Goal: Information Seeking & Learning: Learn about a topic

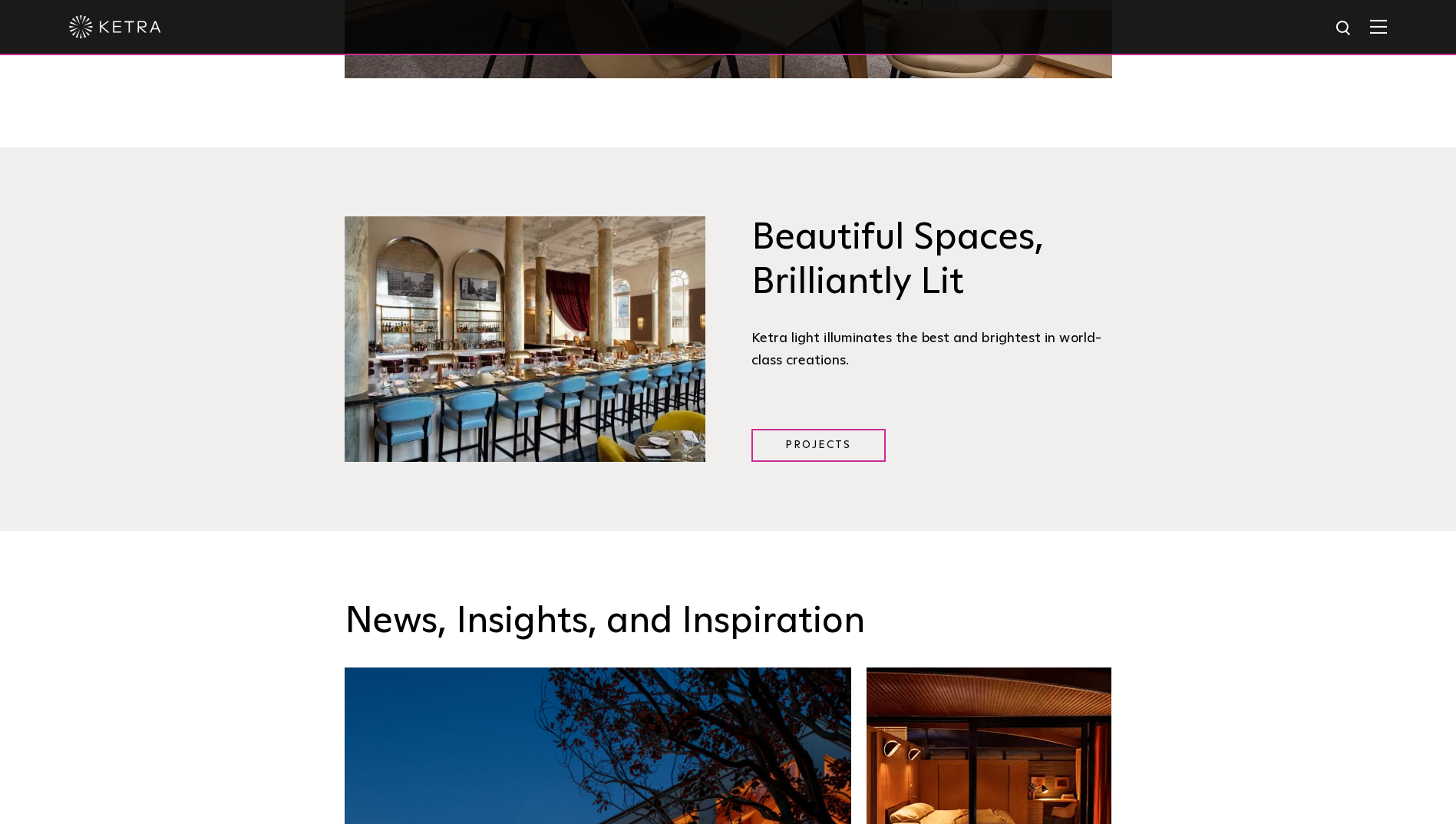
scroll to position [1923, 0]
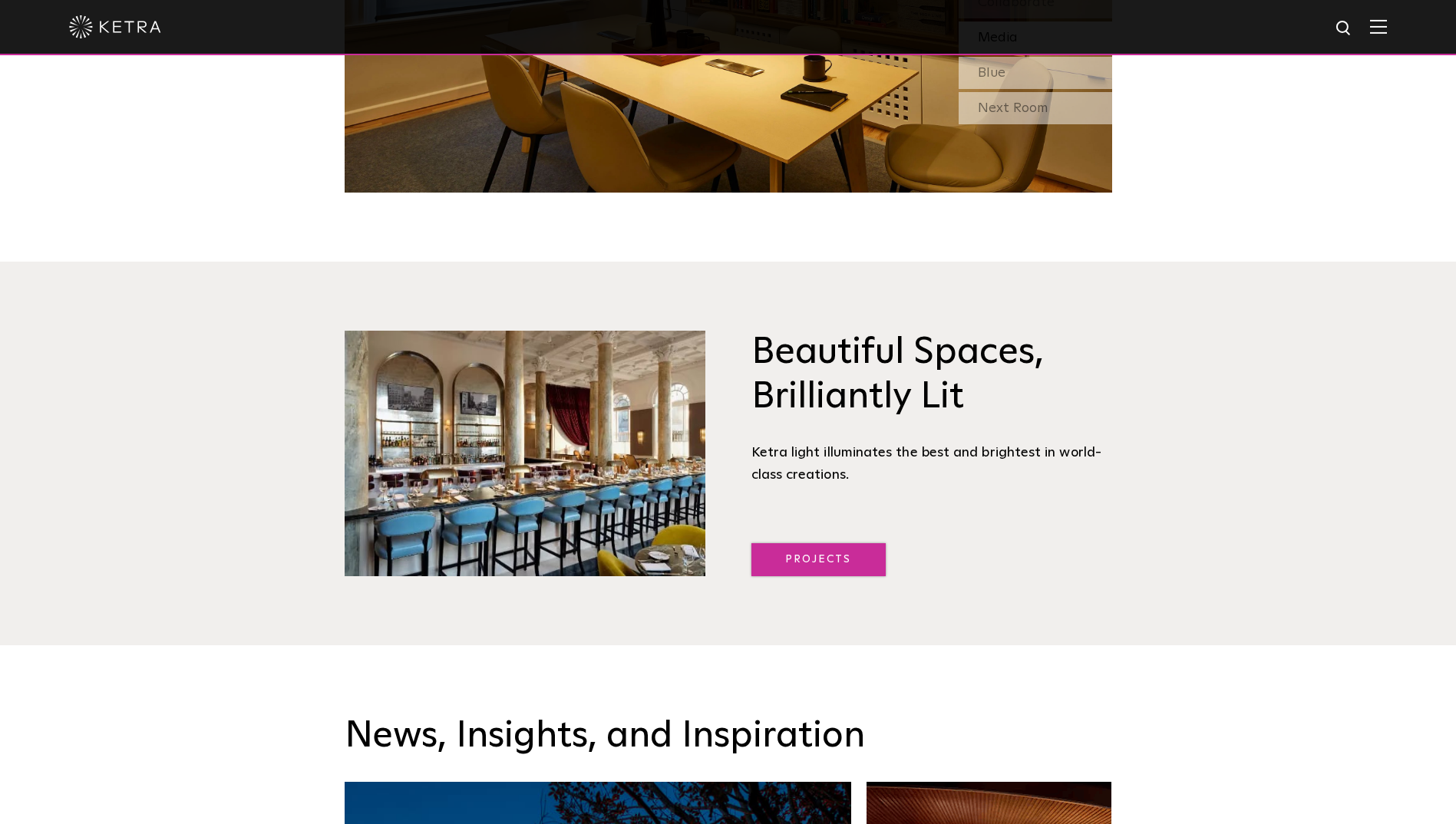
click at [819, 561] on link "Projects" at bounding box center [818, 560] width 134 height 33
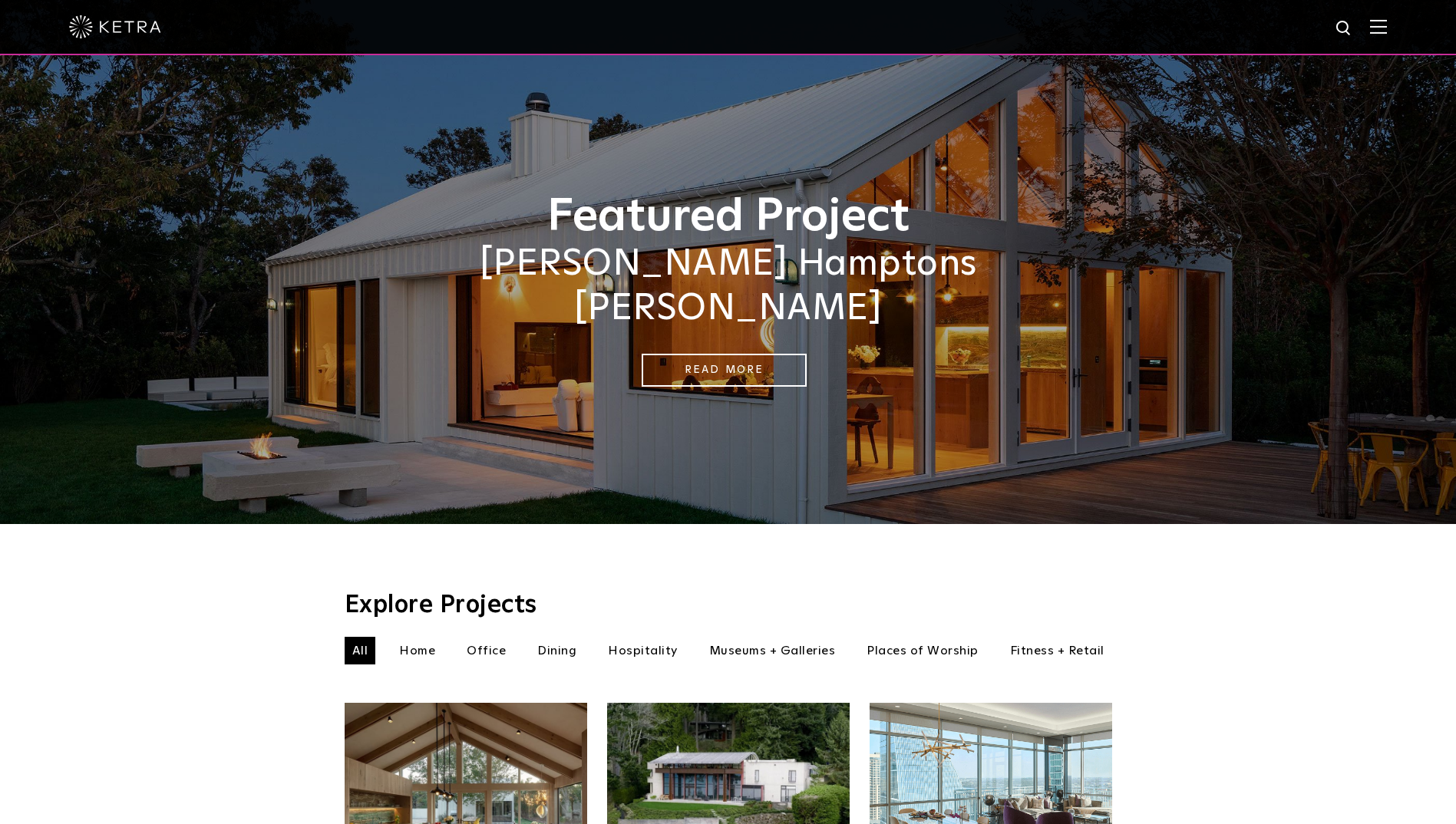
click at [637, 637] on li "Hospitality" at bounding box center [643, 651] width 85 height 28
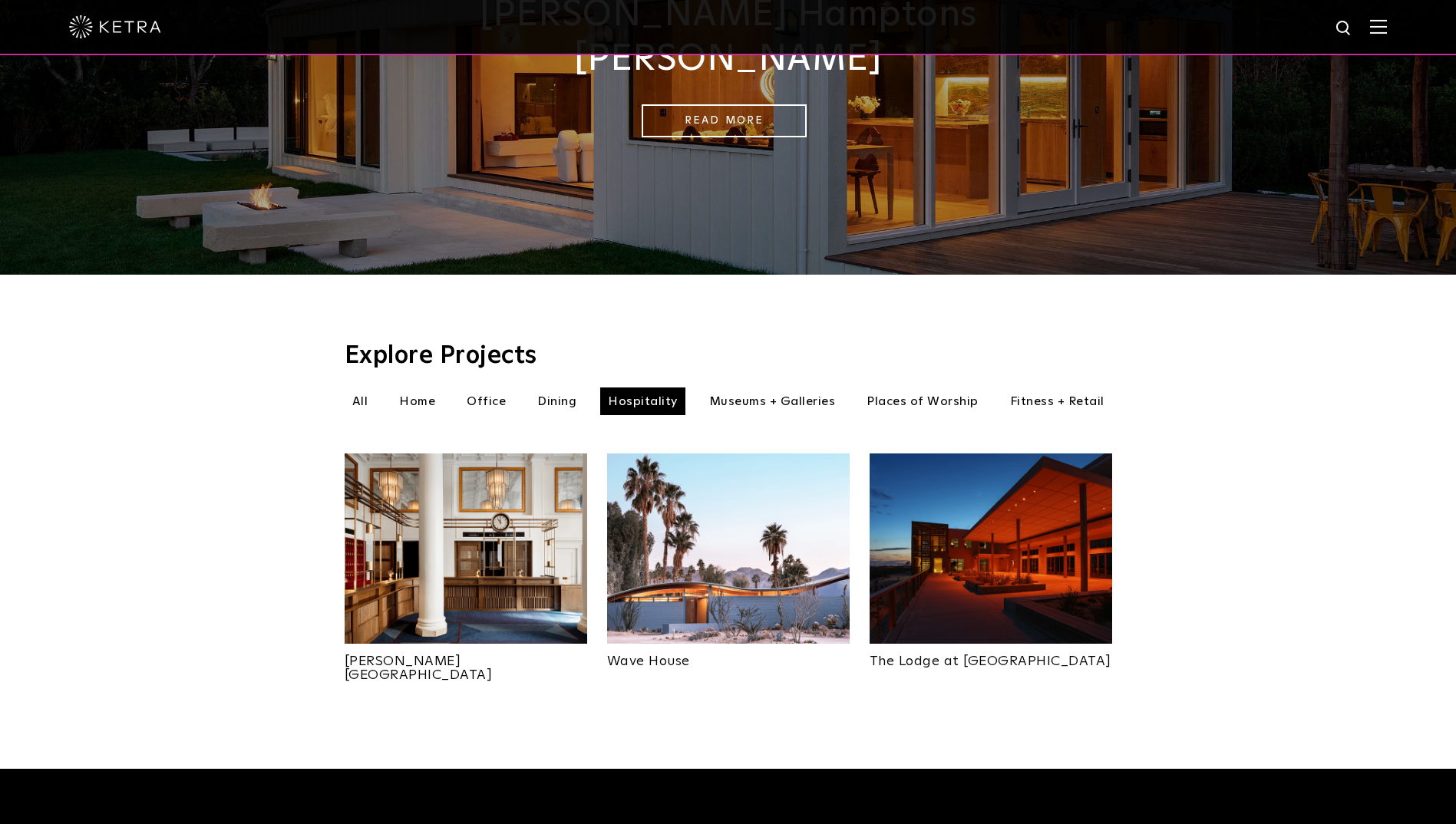
scroll to position [250, 0]
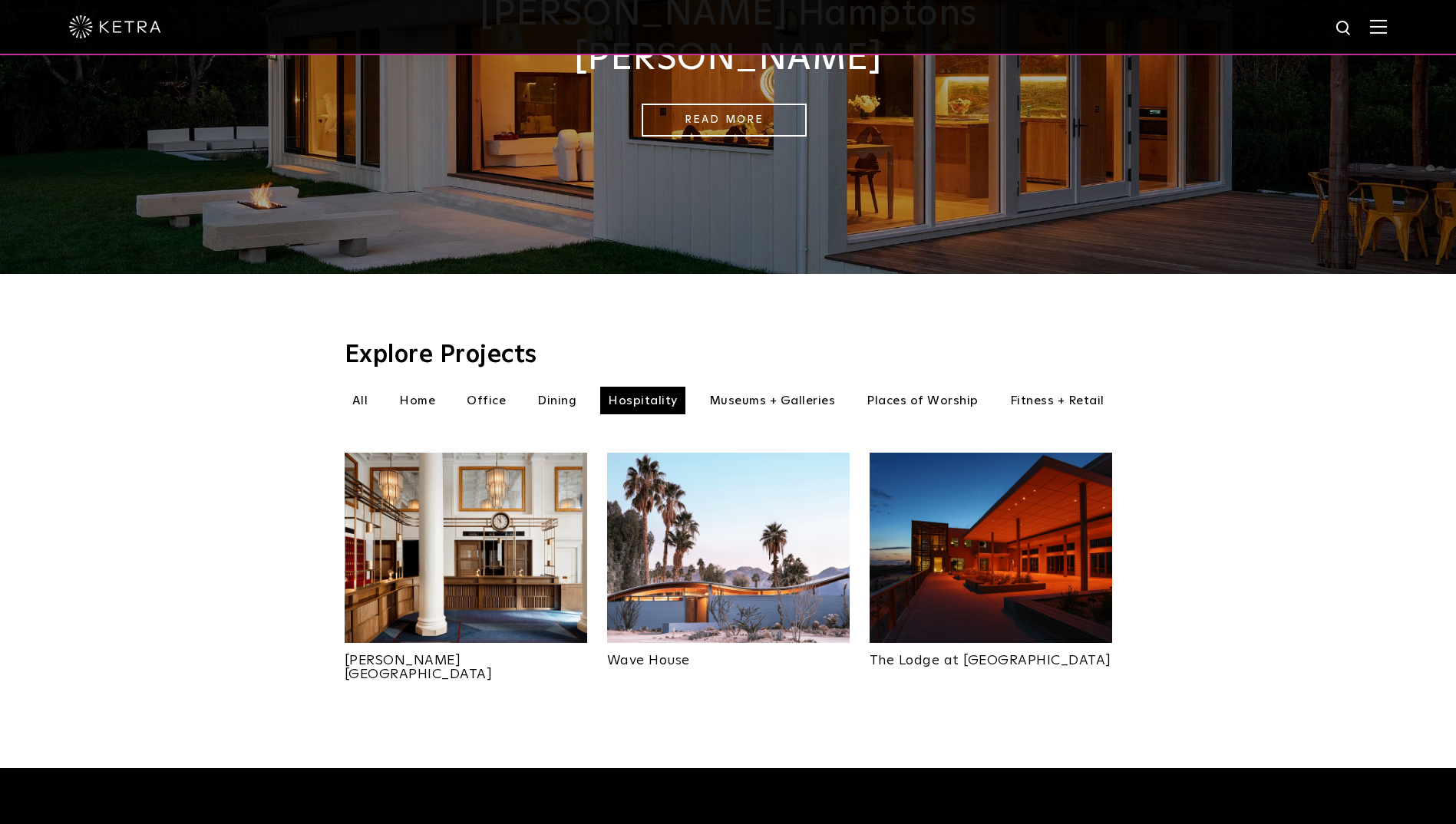
click at [559, 388] on li "Dining" at bounding box center [557, 401] width 54 height 28
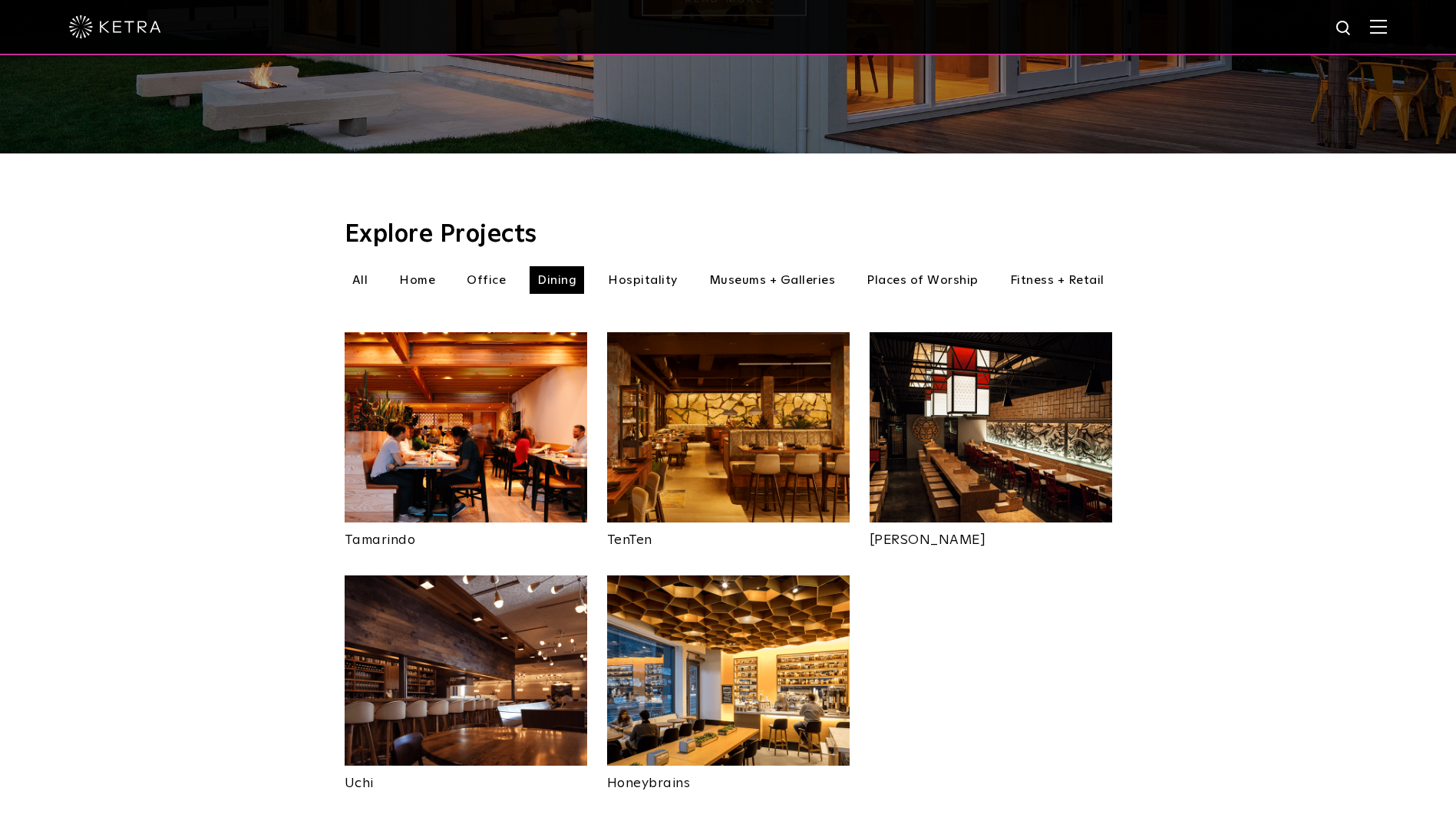
scroll to position [371, 0]
click at [654, 265] on li "Hospitality" at bounding box center [643, 279] width 85 height 28
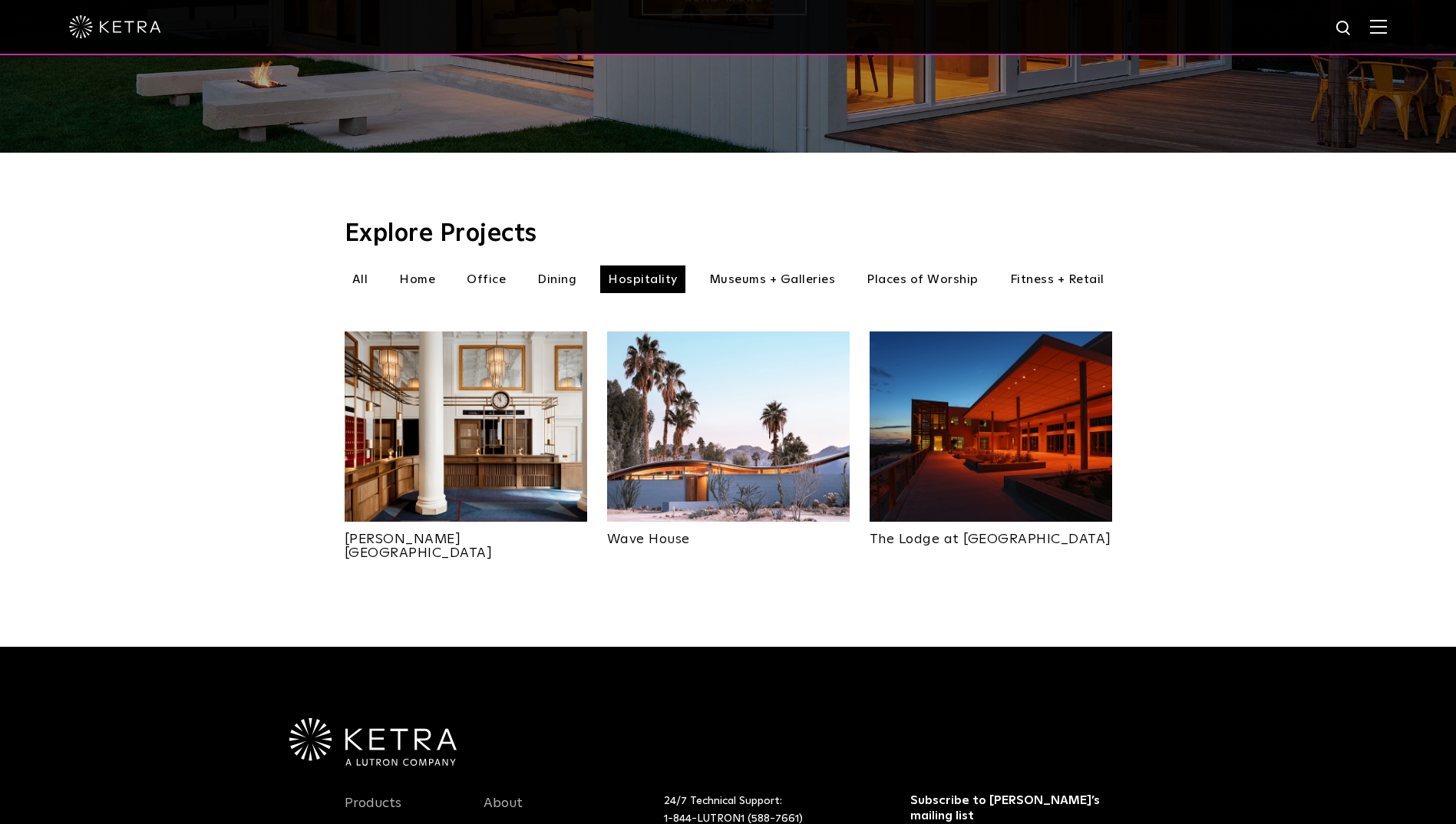
click at [468, 409] on img at bounding box center [465, 426] width 243 height 190
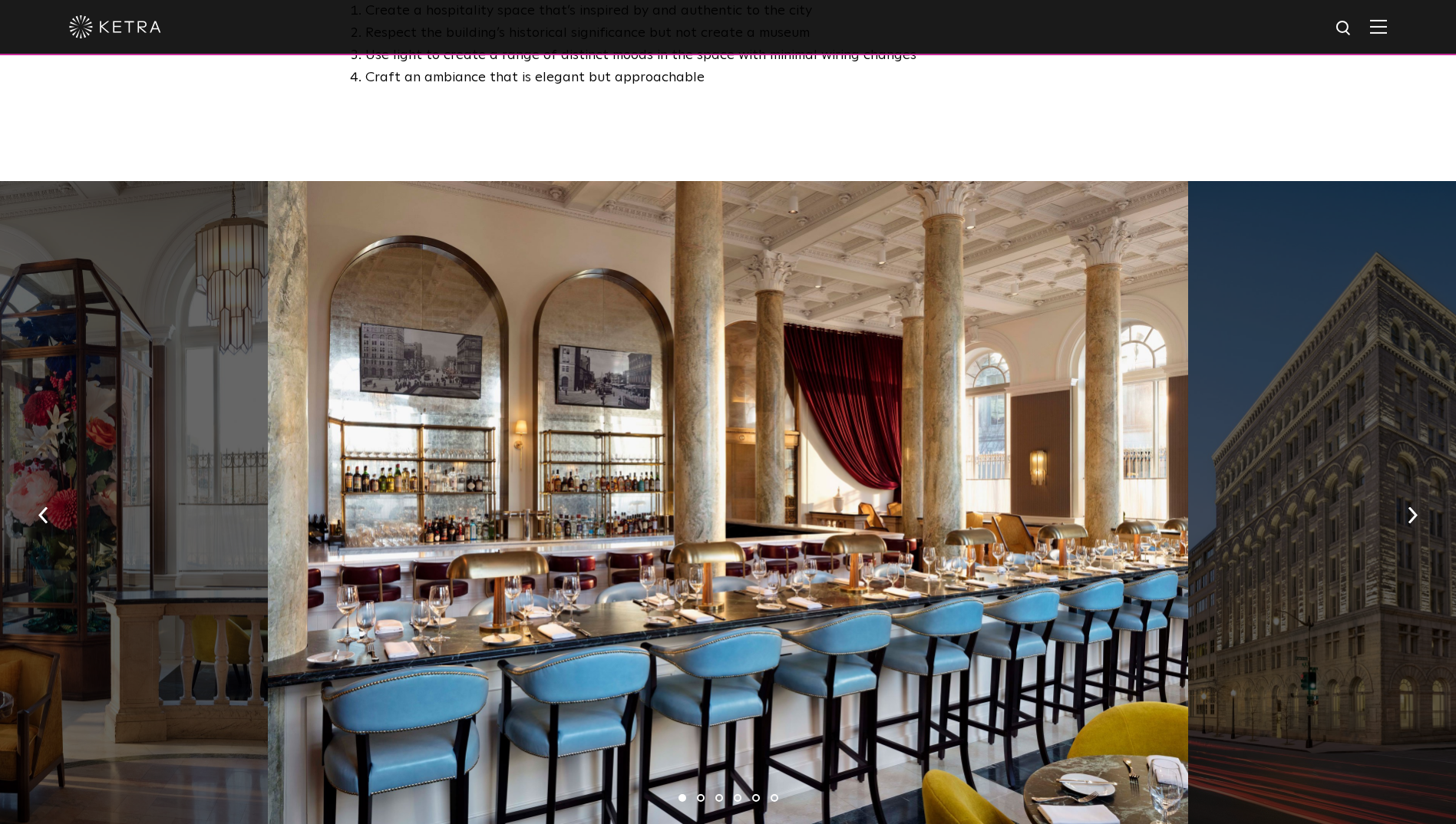
scroll to position [1046, 0]
click at [1412, 508] on img "button" at bounding box center [1412, 516] width 10 height 17
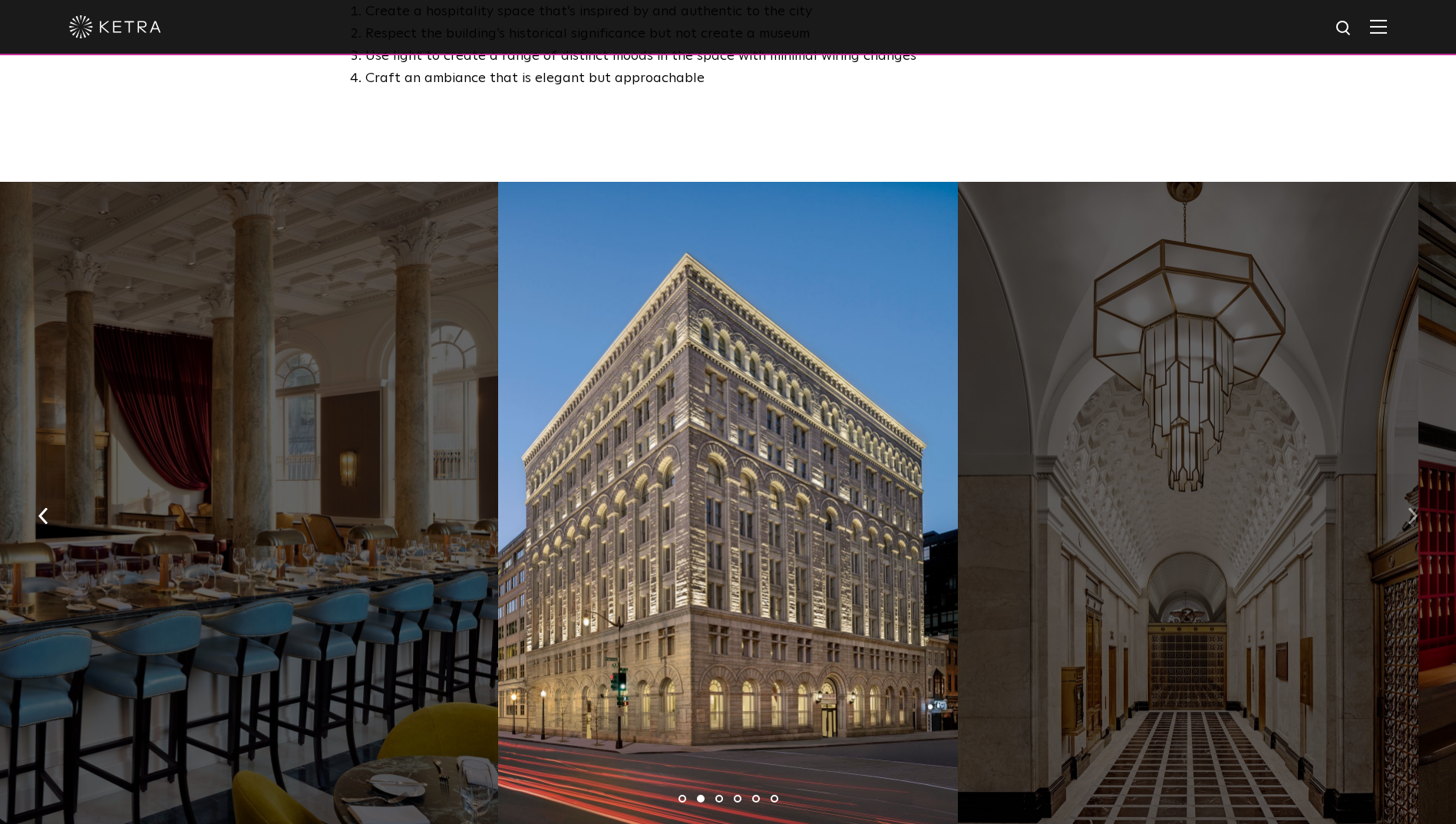
click at [1408, 508] on img "button" at bounding box center [1412, 516] width 10 height 17
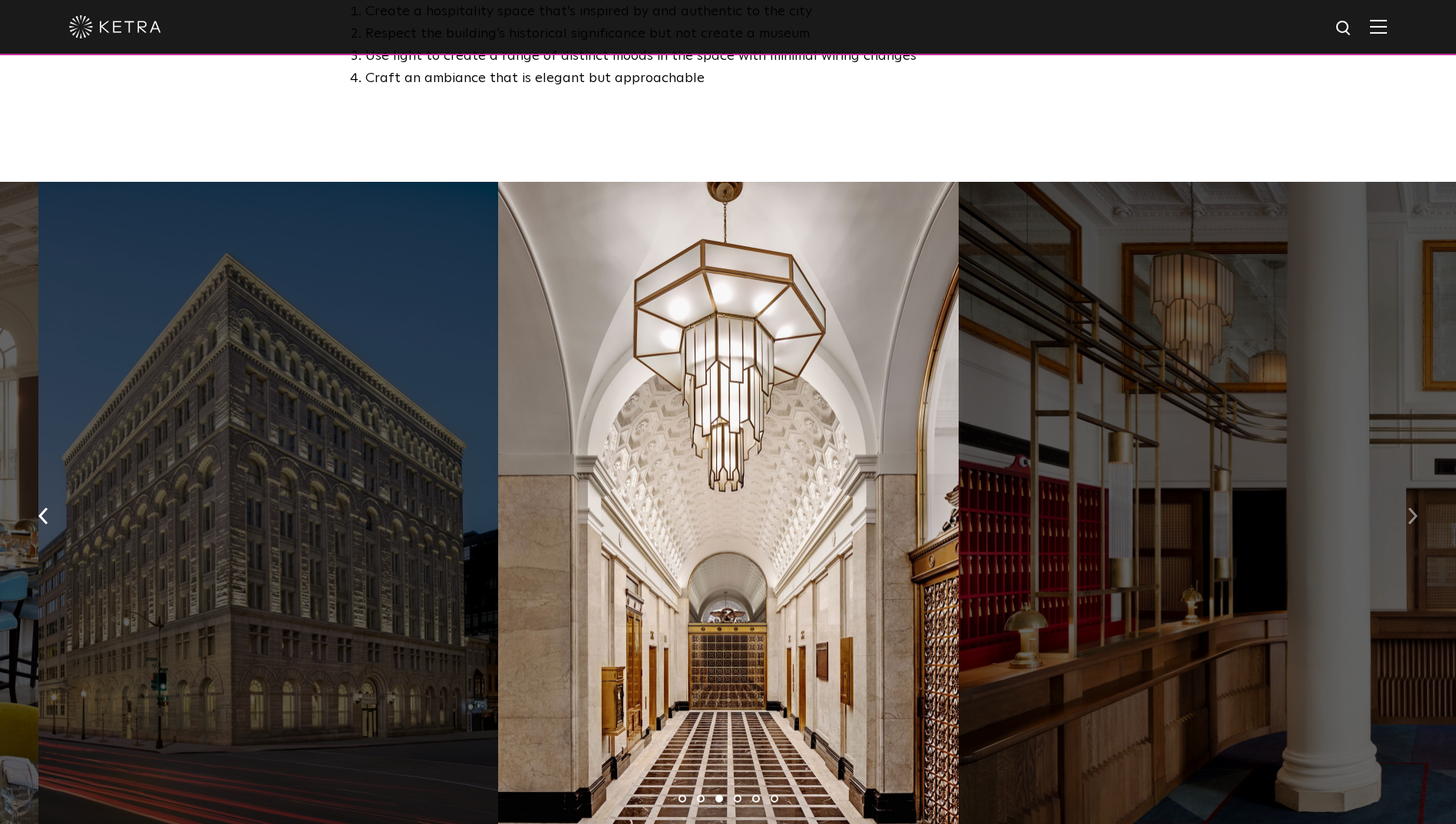
click at [1408, 508] on img "button" at bounding box center [1412, 516] width 10 height 17
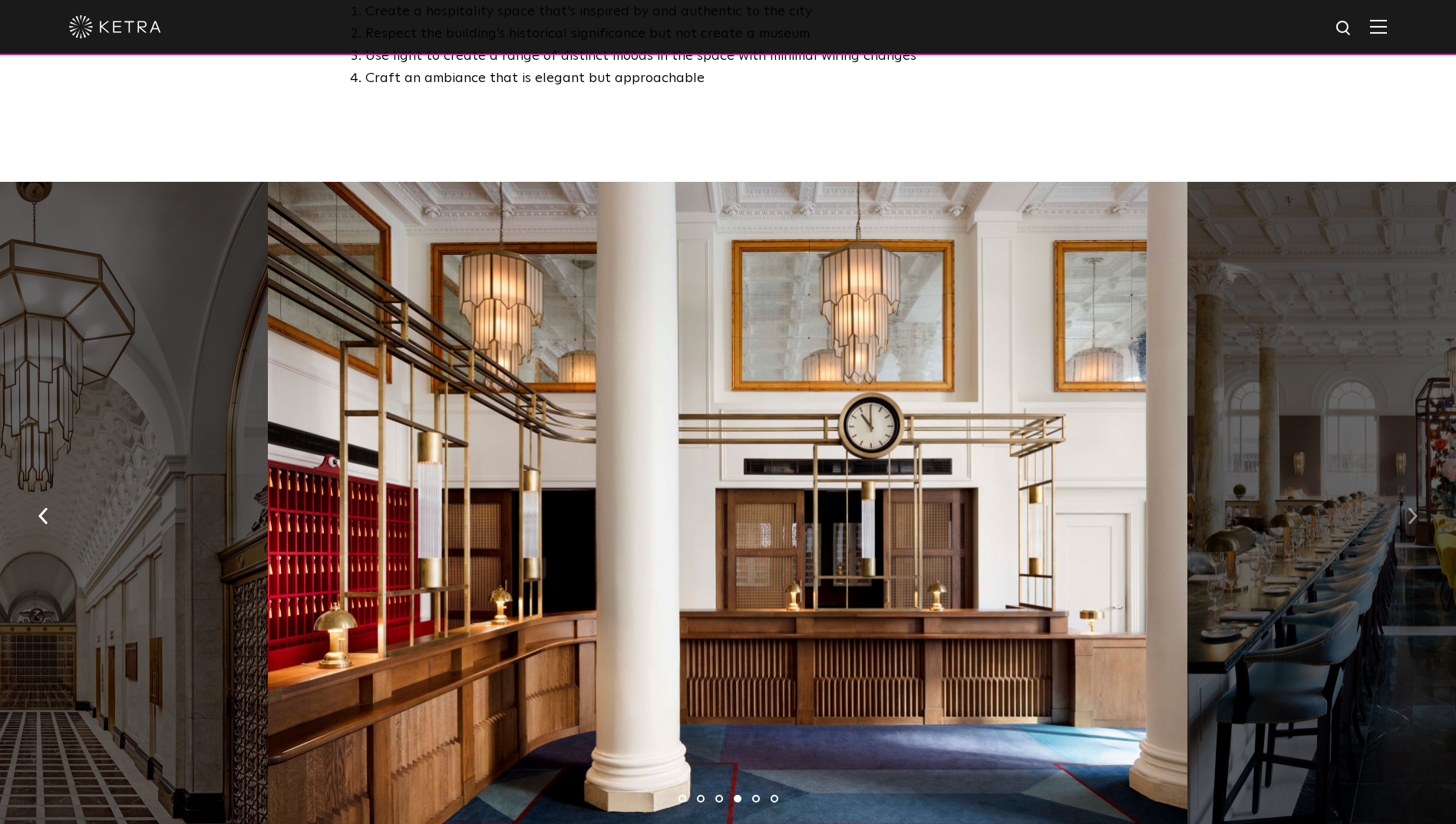
click at [1408, 508] on img "button" at bounding box center [1412, 516] width 10 height 17
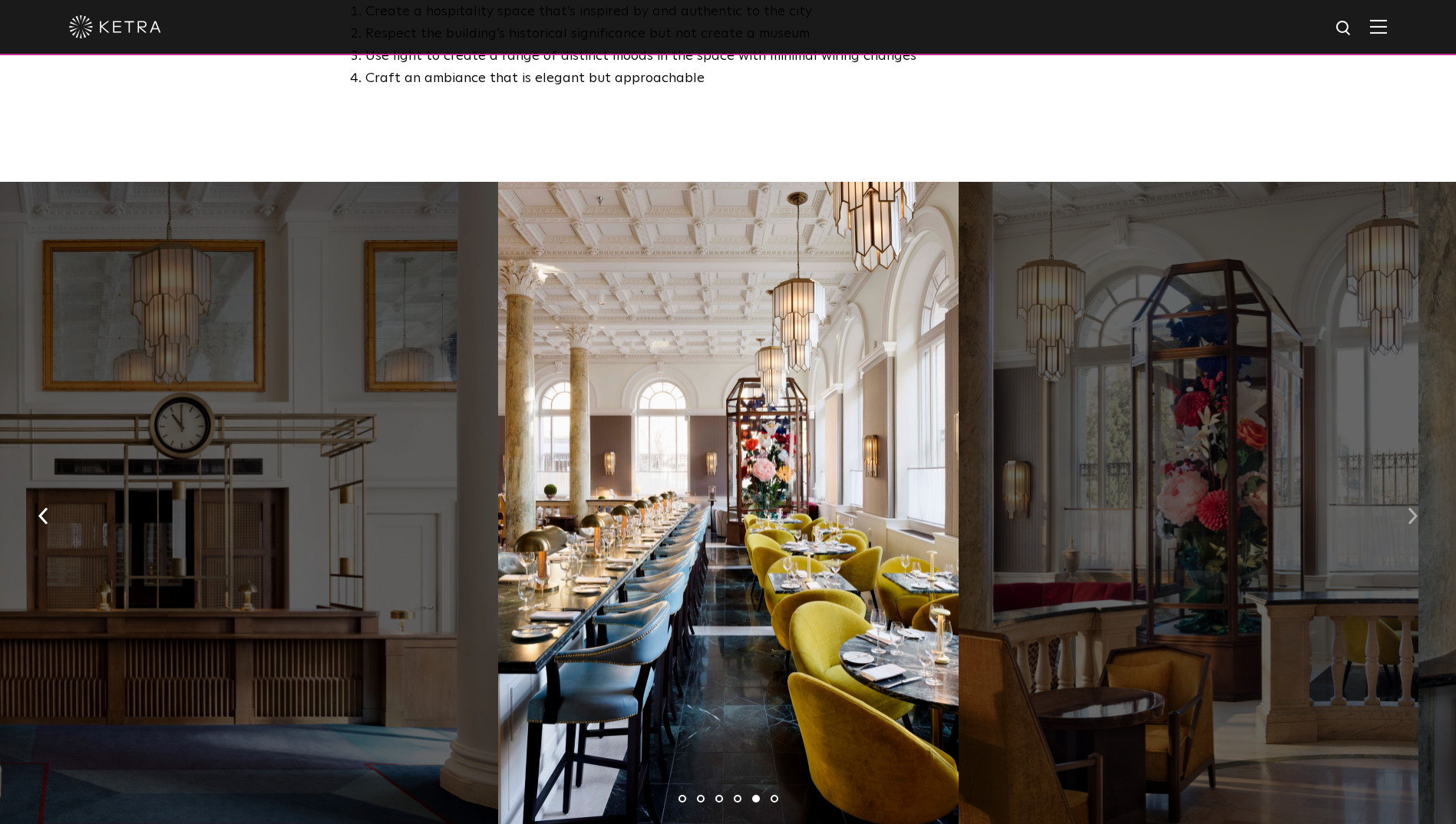
click at [1408, 508] on img "button" at bounding box center [1412, 516] width 10 height 17
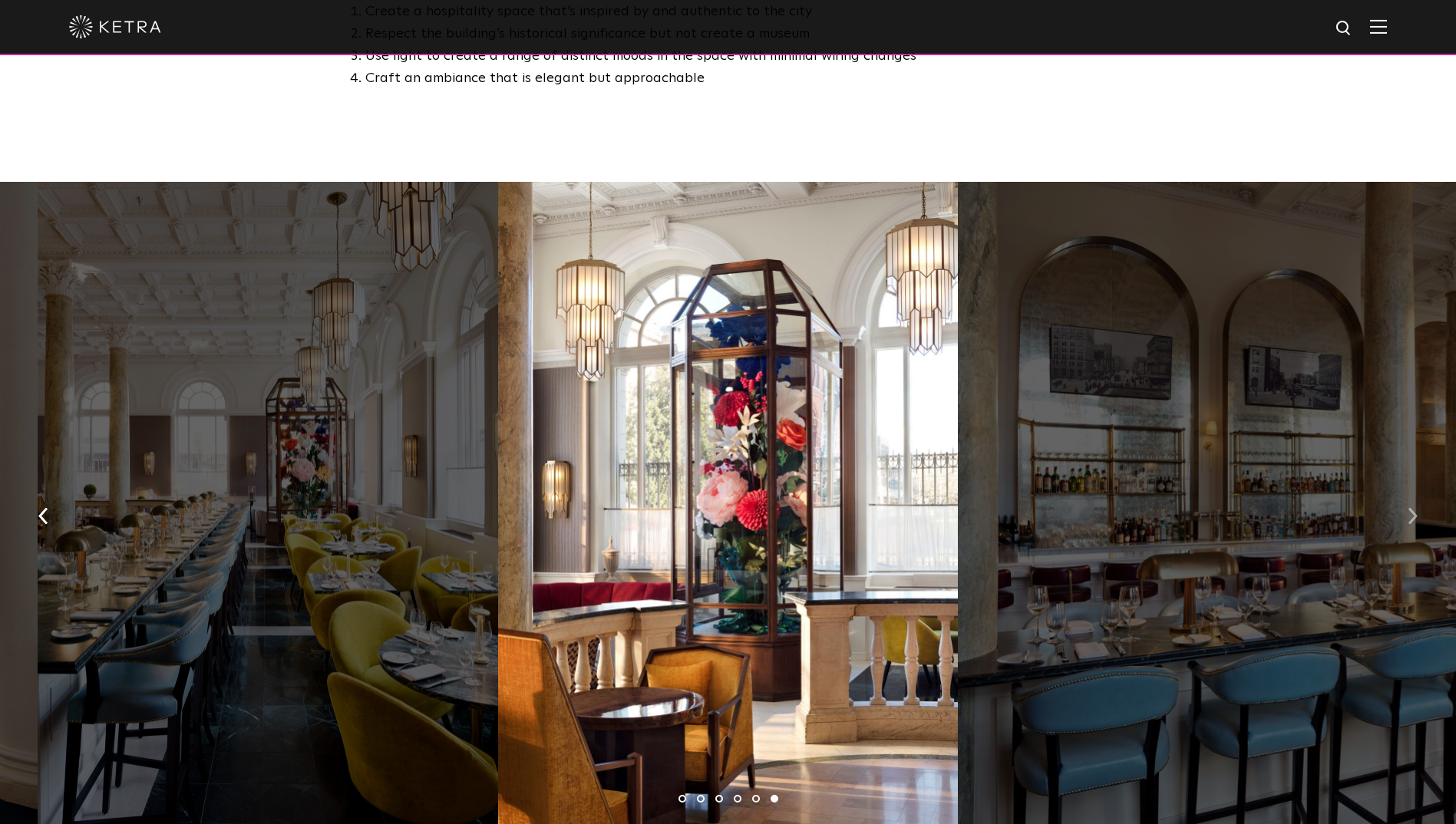
click at [1408, 508] on img "button" at bounding box center [1412, 516] width 10 height 17
